Goal: Information Seeking & Learning: Check status

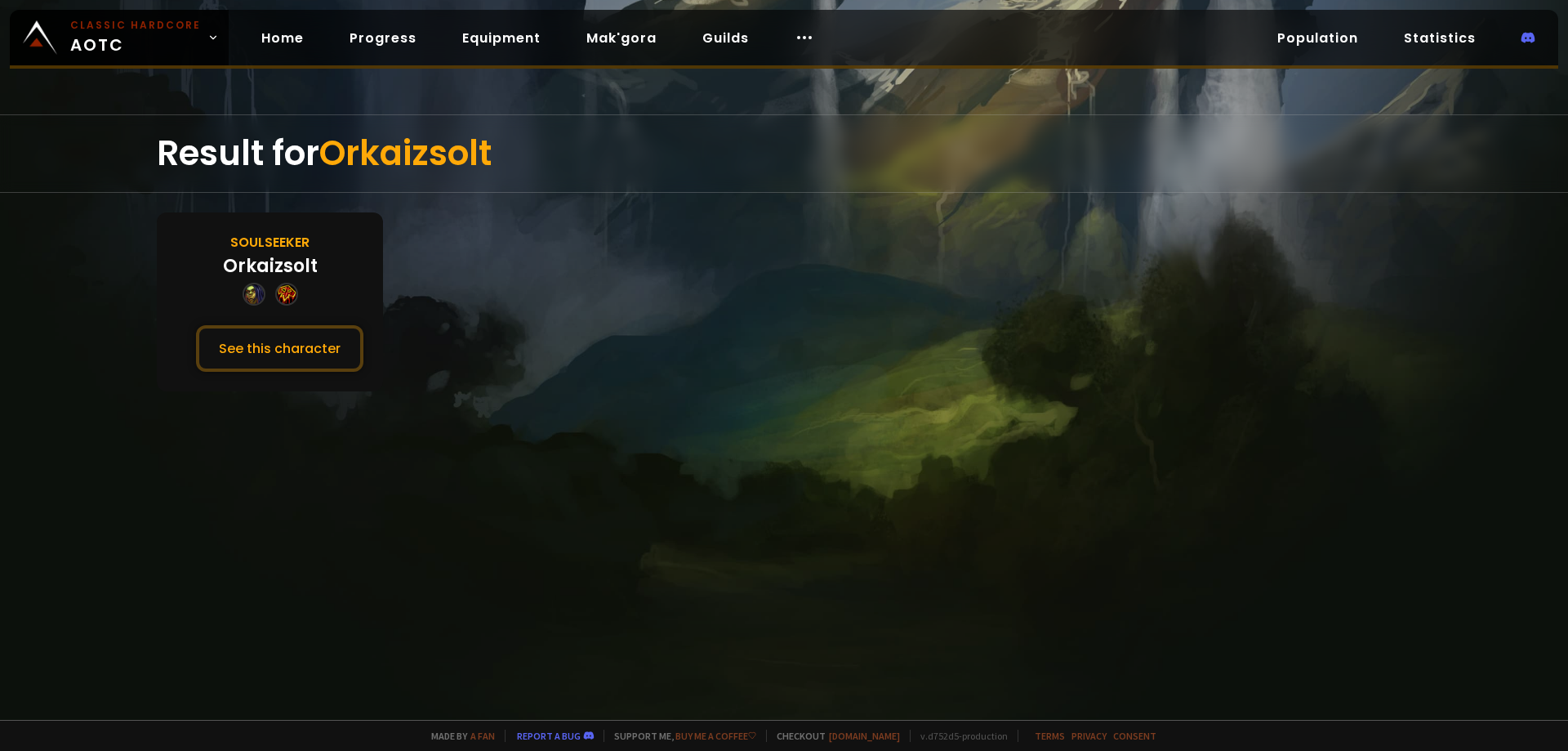
drag, startPoint x: 483, startPoint y: 280, endPoint x: 502, endPoint y: 274, distance: 19.9
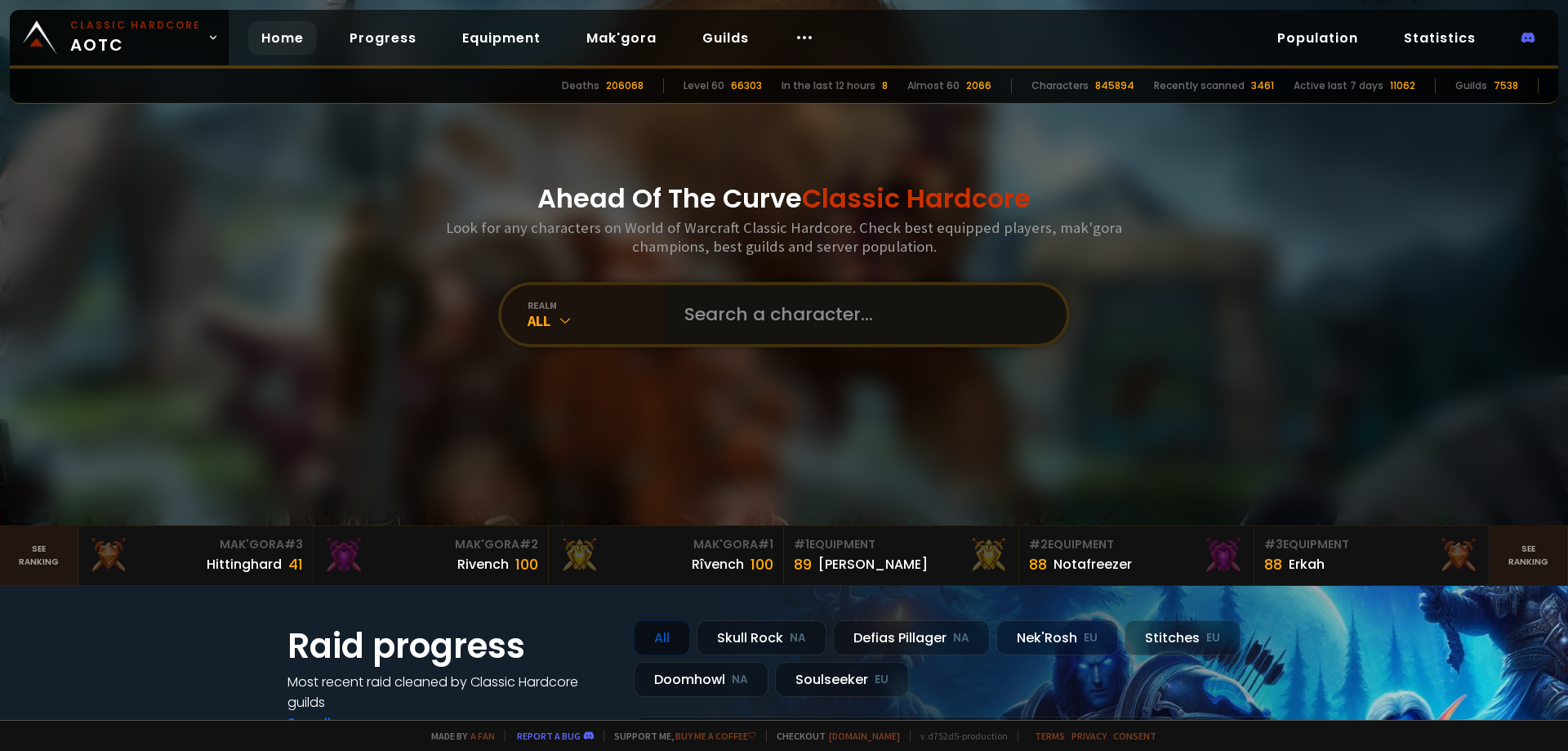
click at [762, 321] on input "text" at bounding box center [860, 314] width 372 height 59
paste input "Svid"
type input "Svid"
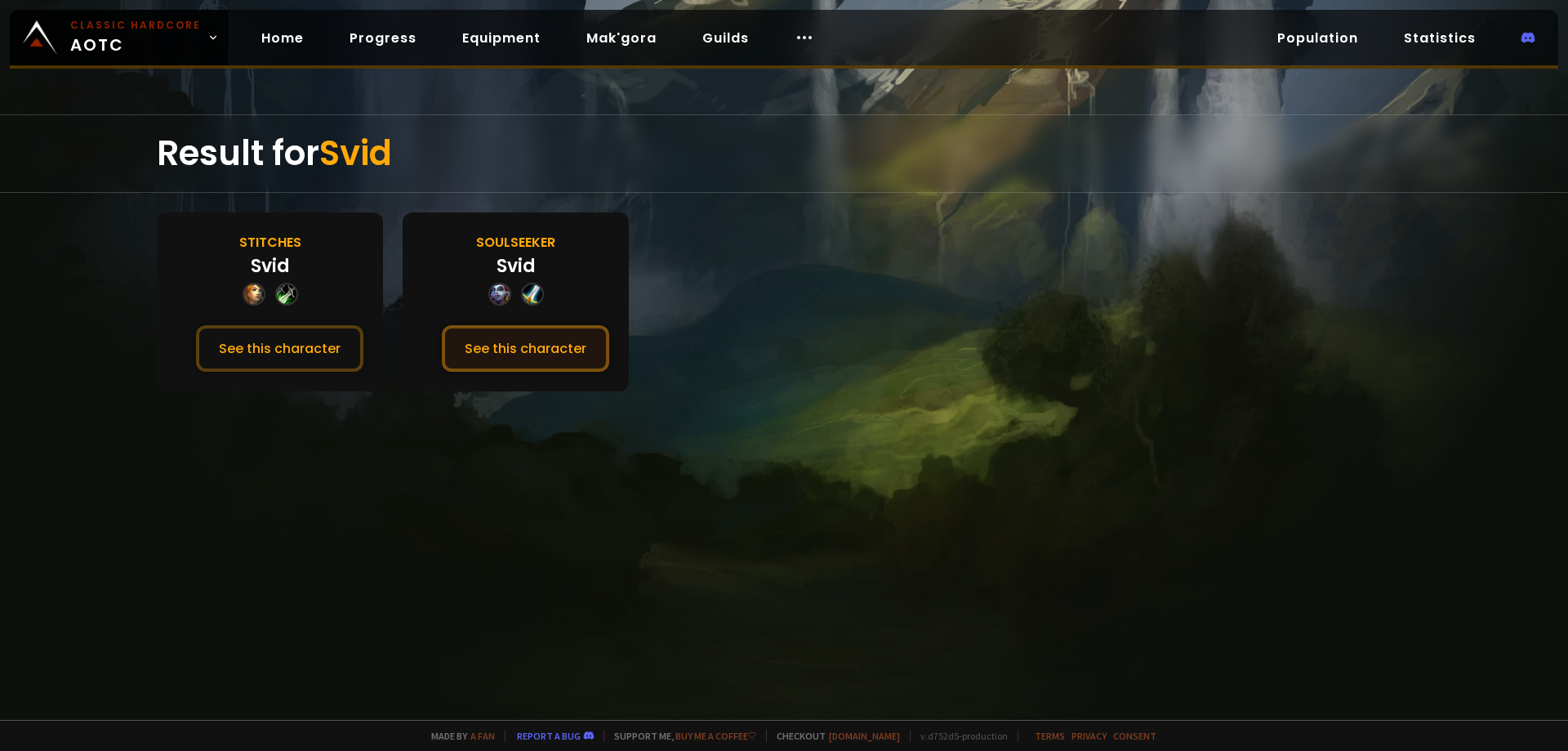
click at [495, 350] on button "See this character" at bounding box center [525, 348] width 167 height 46
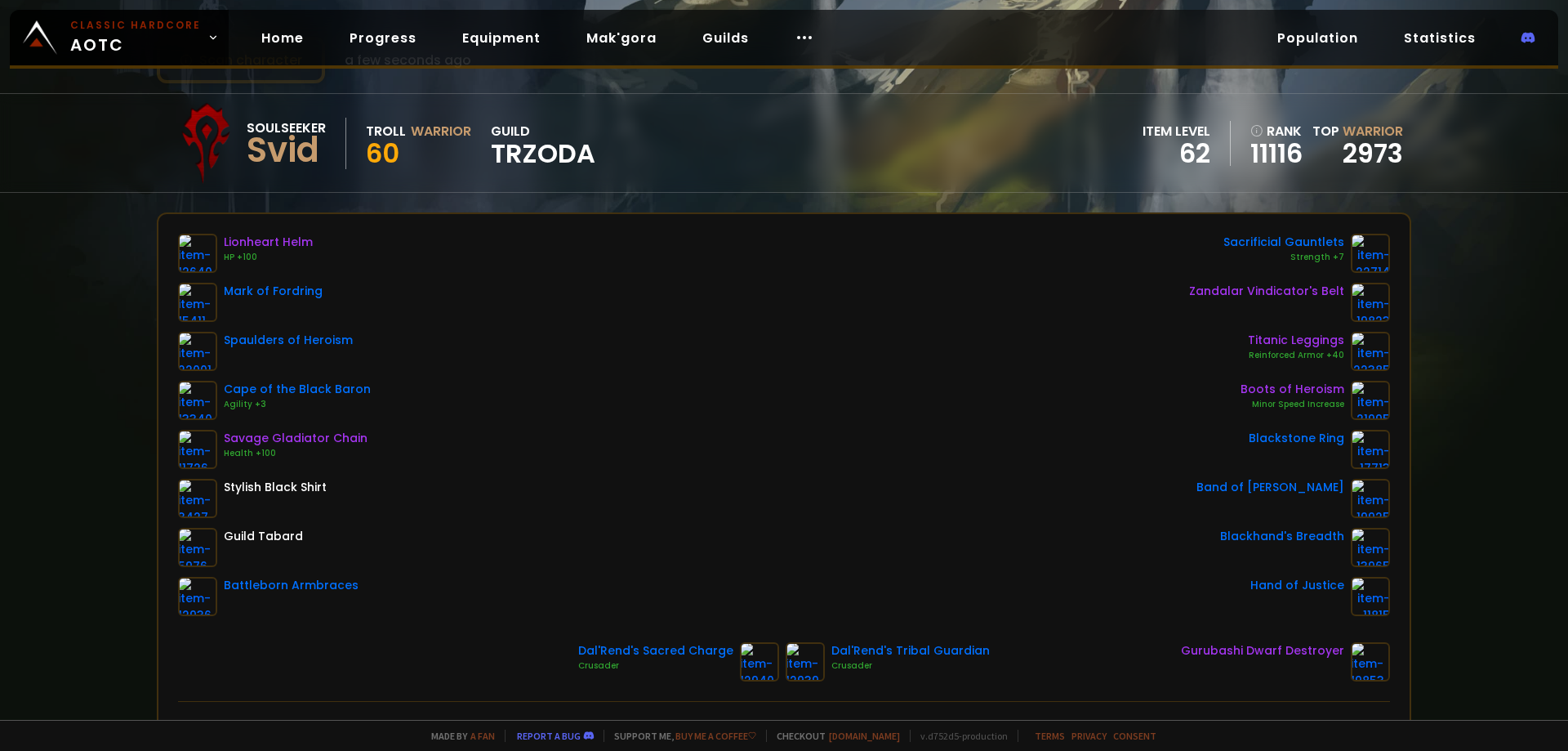
scroll to position [82, 0]
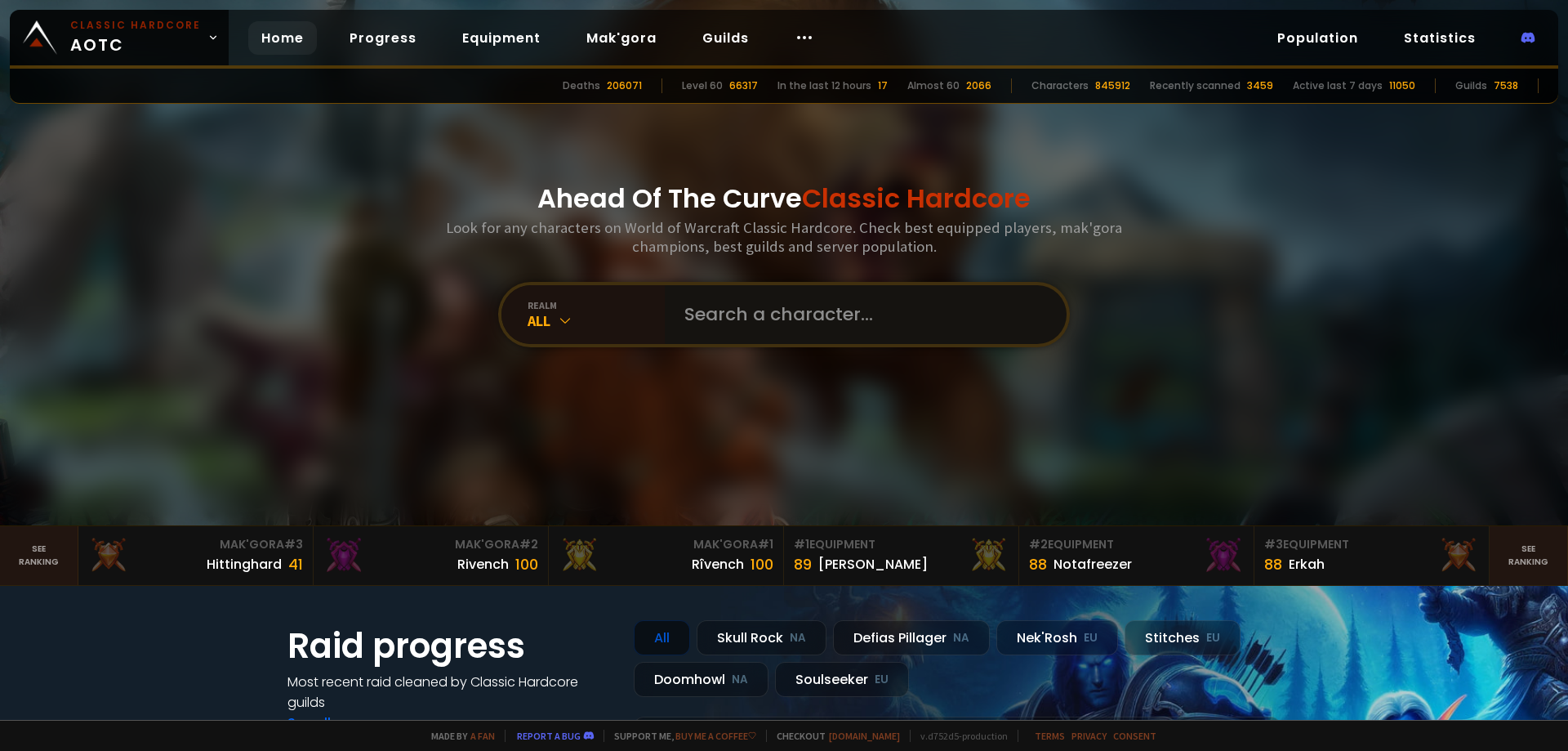
click at [828, 318] on input "text" at bounding box center [860, 314] width 372 height 59
paste input "Foosi"
type input "Foosi"
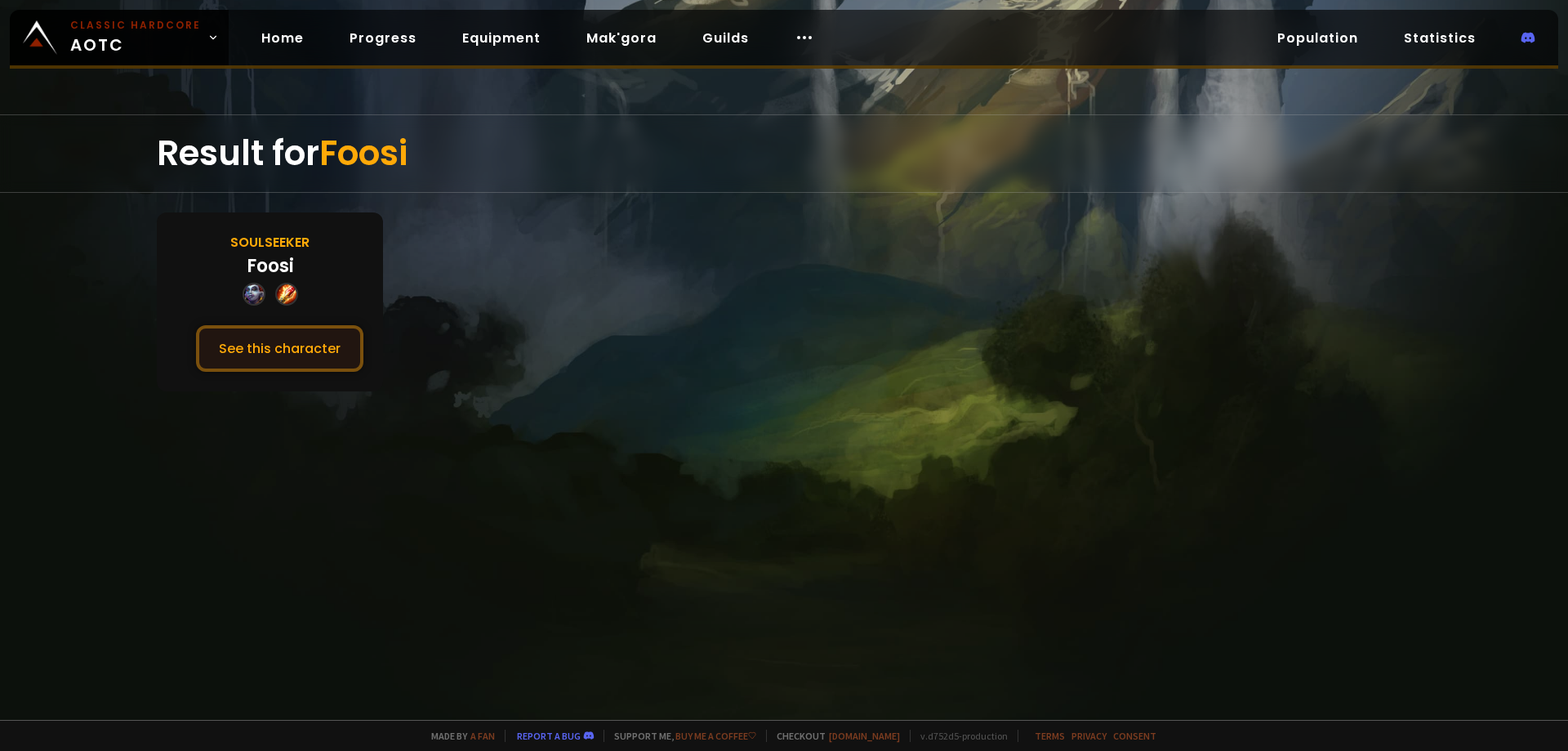
click at [305, 348] on button "See this character" at bounding box center [279, 348] width 167 height 46
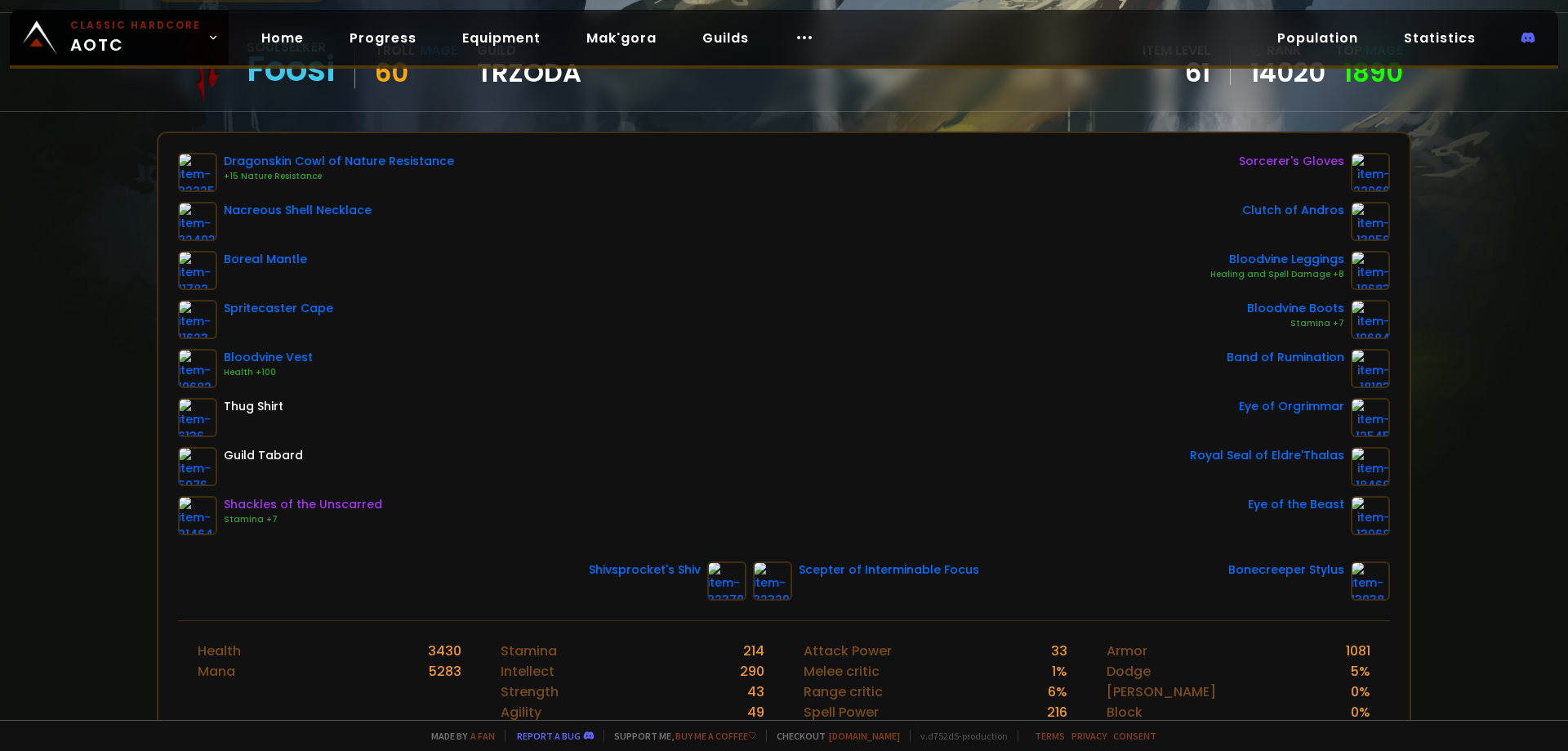
scroll to position [163, 0]
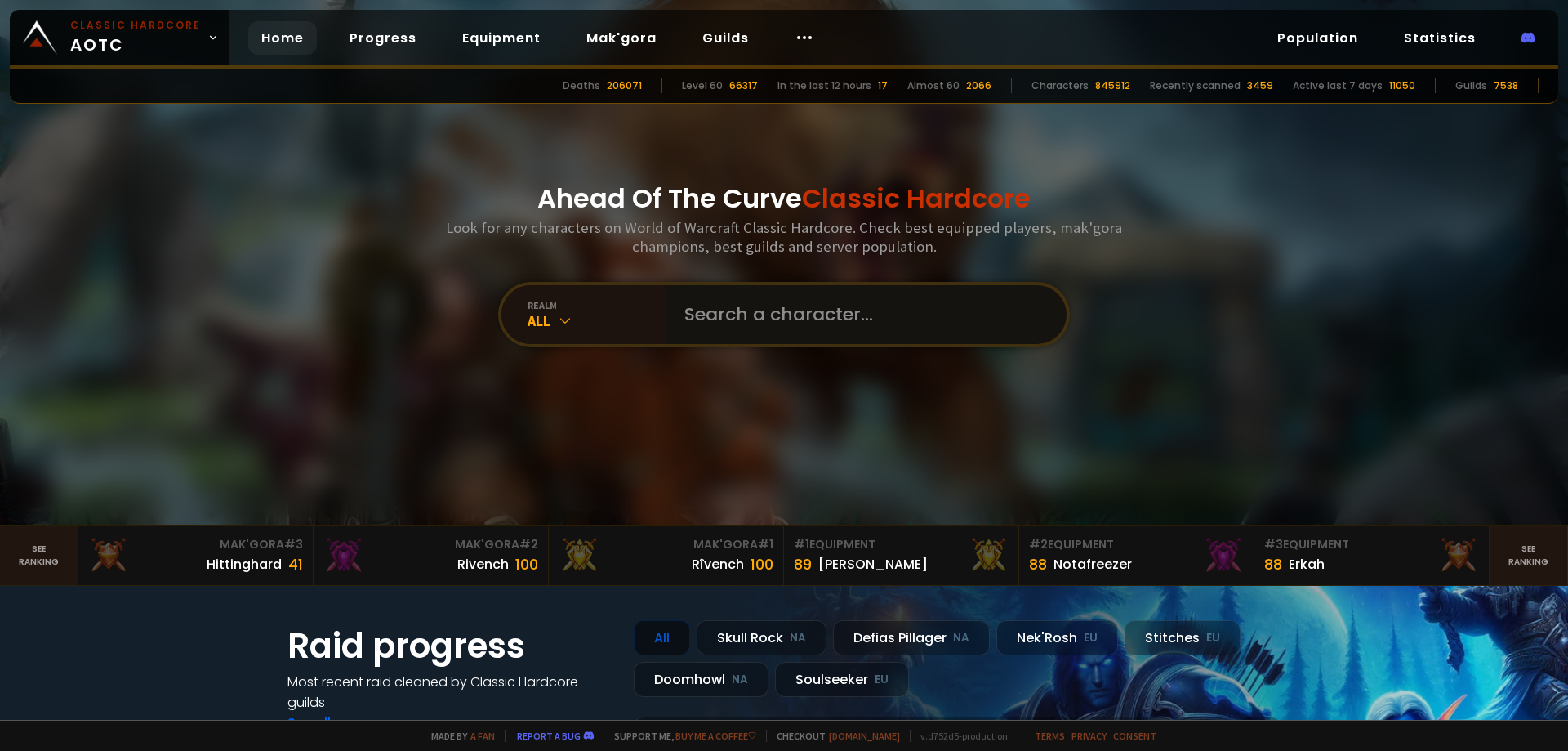
click at [737, 321] on input "text" at bounding box center [860, 314] width 372 height 59
paste input "Daawhj"
type input "Daawhj"
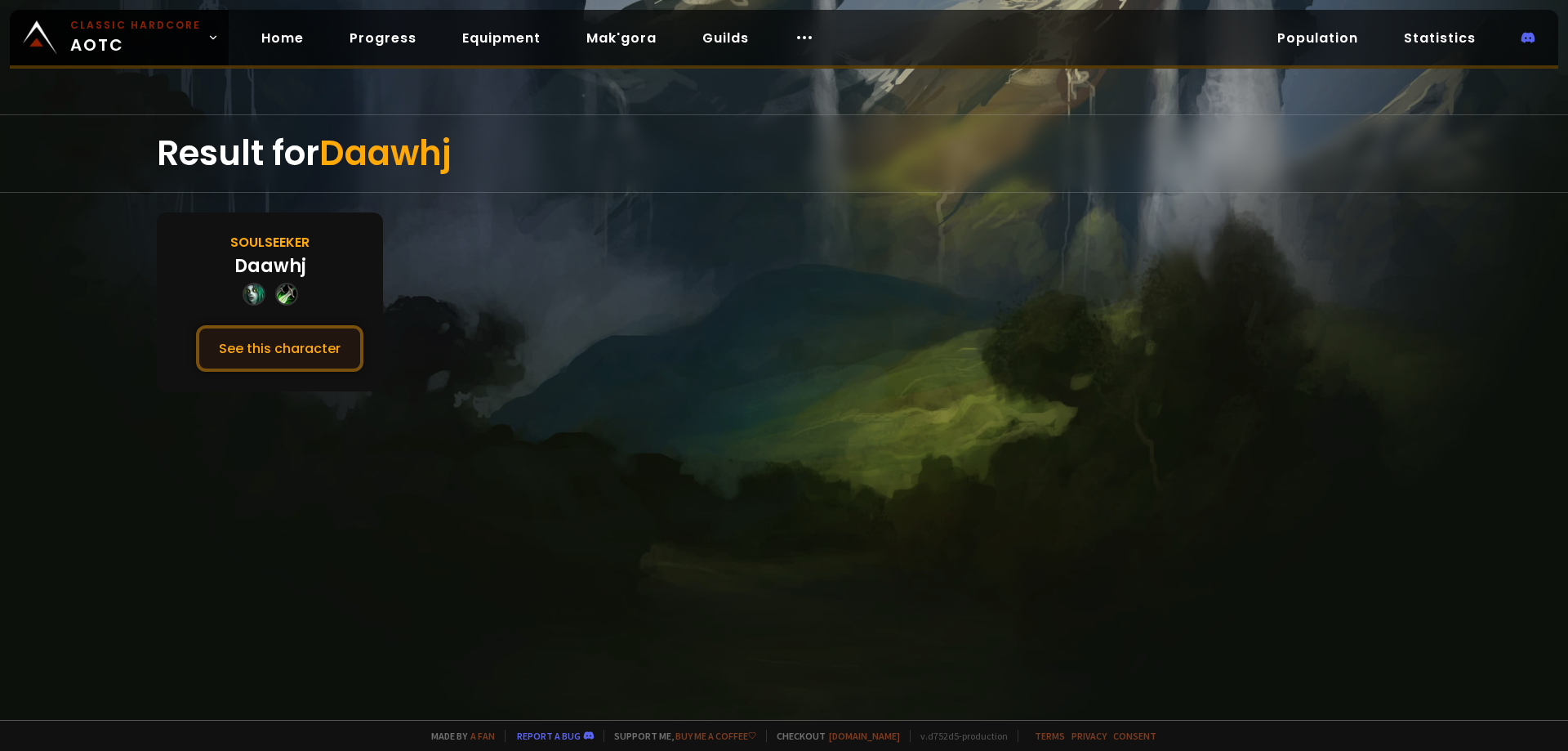
click at [299, 346] on button "See this character" at bounding box center [279, 348] width 167 height 46
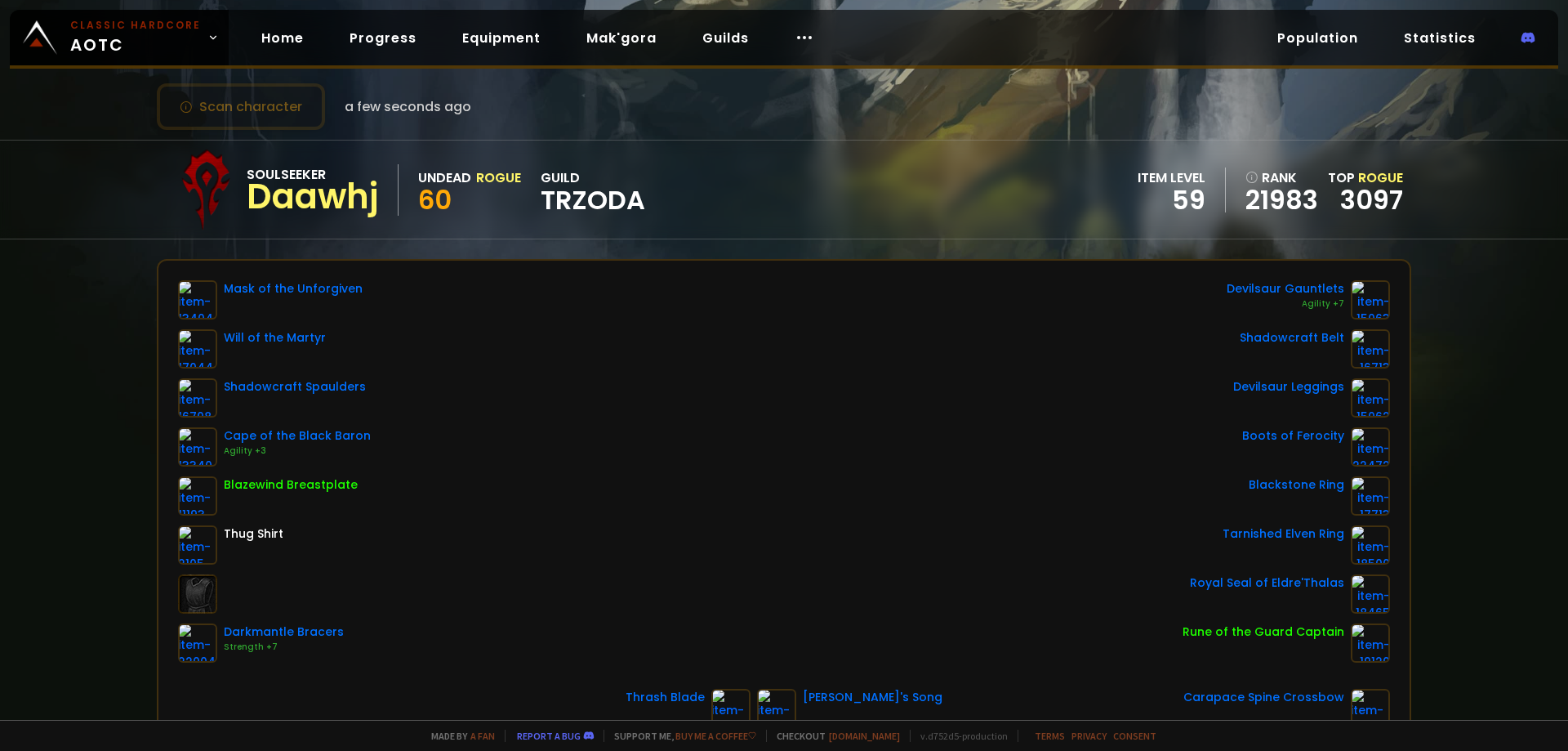
scroll to position [82, 0]
